Goal: Task Accomplishment & Management: Manage account settings

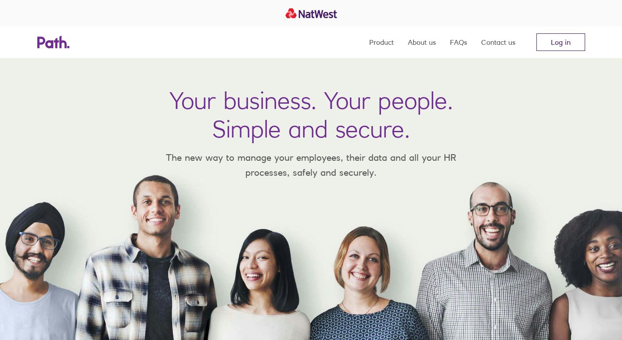
click at [560, 42] on link "Log in" at bounding box center [560, 42] width 49 height 18
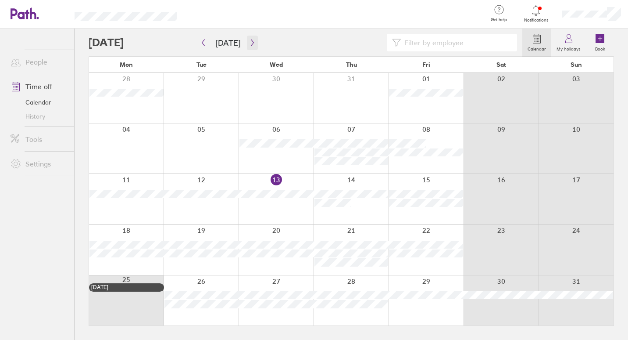
click at [249, 43] on icon "button" at bounding box center [252, 42] width 7 height 7
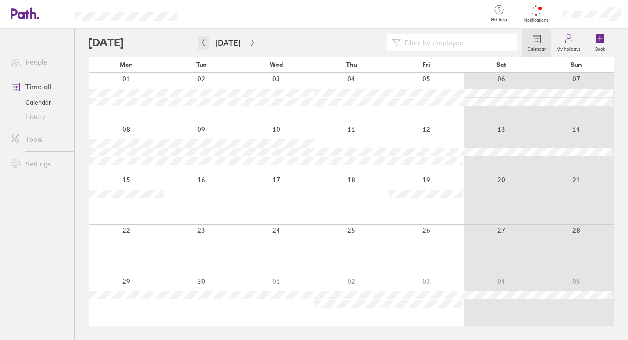
click at [205, 44] on icon "button" at bounding box center [203, 42] width 7 height 7
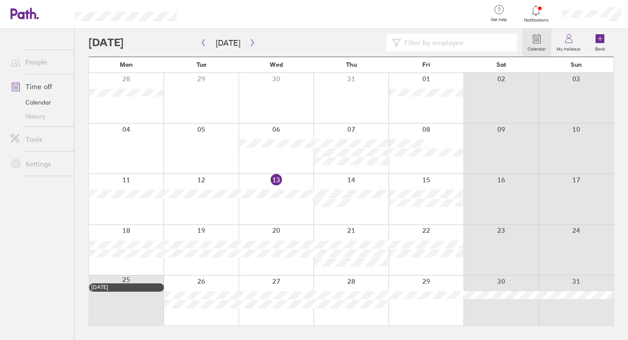
click at [375, 208] on div at bounding box center [351, 199] width 75 height 50
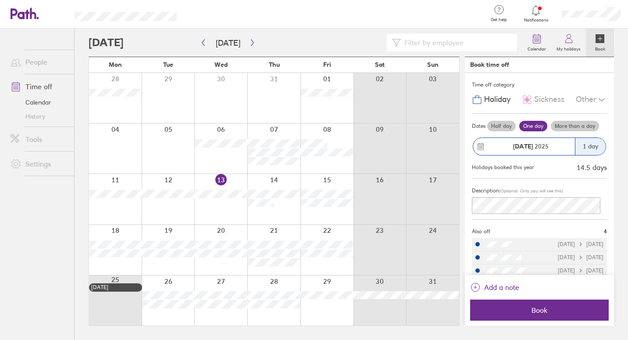
click at [483, 138] on div "[DATE]" at bounding box center [525, 146] width 102 height 17
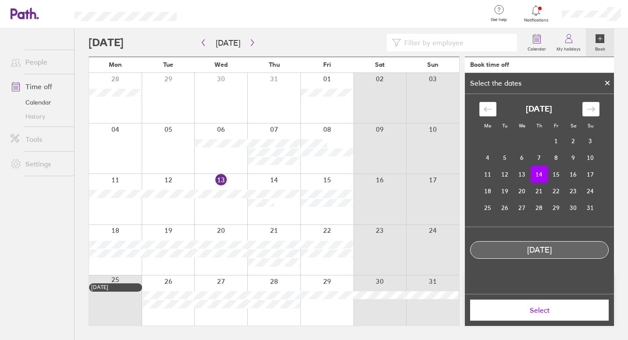
click at [542, 174] on td "14" at bounding box center [539, 174] width 17 height 17
click at [608, 83] on icon at bounding box center [608, 83] width 4 height 4
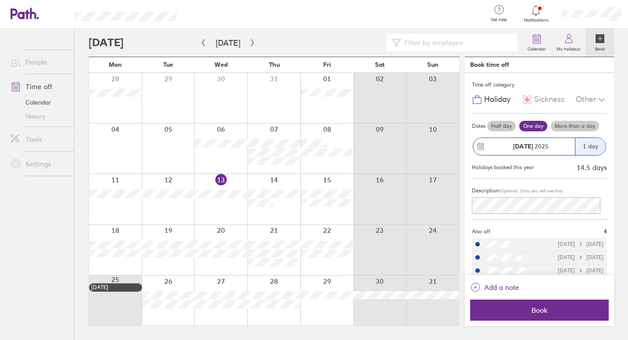
click at [506, 127] on label "Half day" at bounding box center [502, 126] width 29 height 11
click at [0, 0] on input "Half day" at bounding box center [0, 0] width 0 height 0
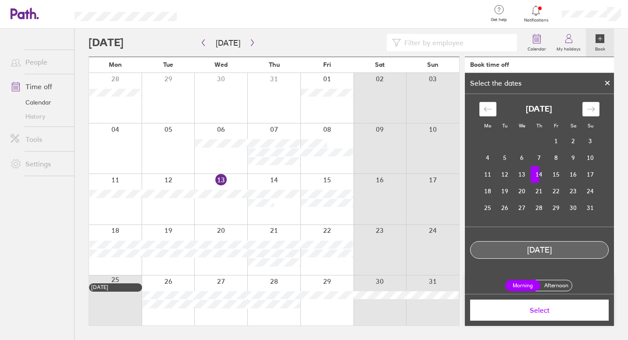
click at [539, 177] on td "14" at bounding box center [539, 174] width 17 height 17
click at [558, 289] on label "Afternoon" at bounding box center [556, 285] width 35 height 11
click at [0, 0] on input "Afternoon" at bounding box center [0, 0] width 0 height 0
click at [543, 315] on button "Select" at bounding box center [539, 309] width 139 height 21
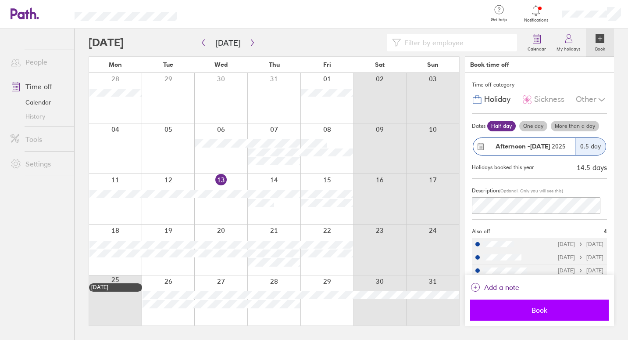
click at [540, 310] on span "Book" at bounding box center [540, 310] width 126 height 8
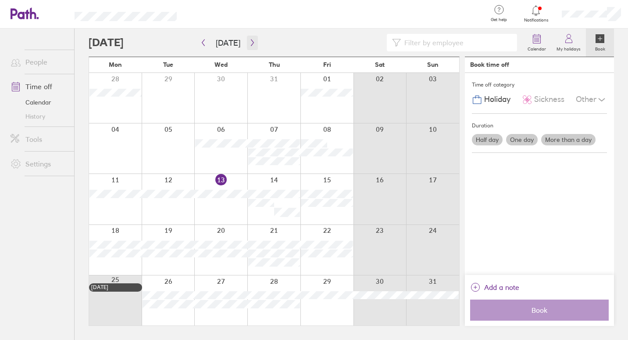
click at [252, 38] on button "button" at bounding box center [252, 43] width 11 height 14
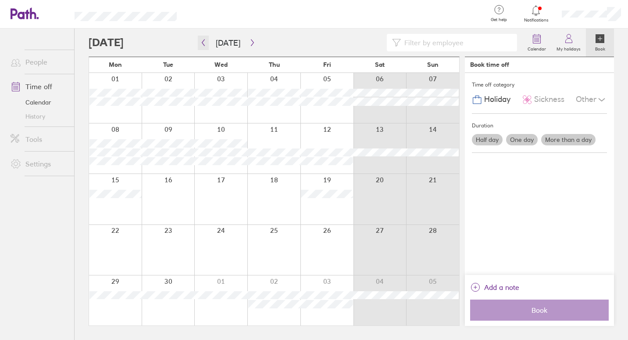
click at [206, 43] on icon "button" at bounding box center [203, 42] width 7 height 7
